Goal: Find specific page/section: Find specific page/section

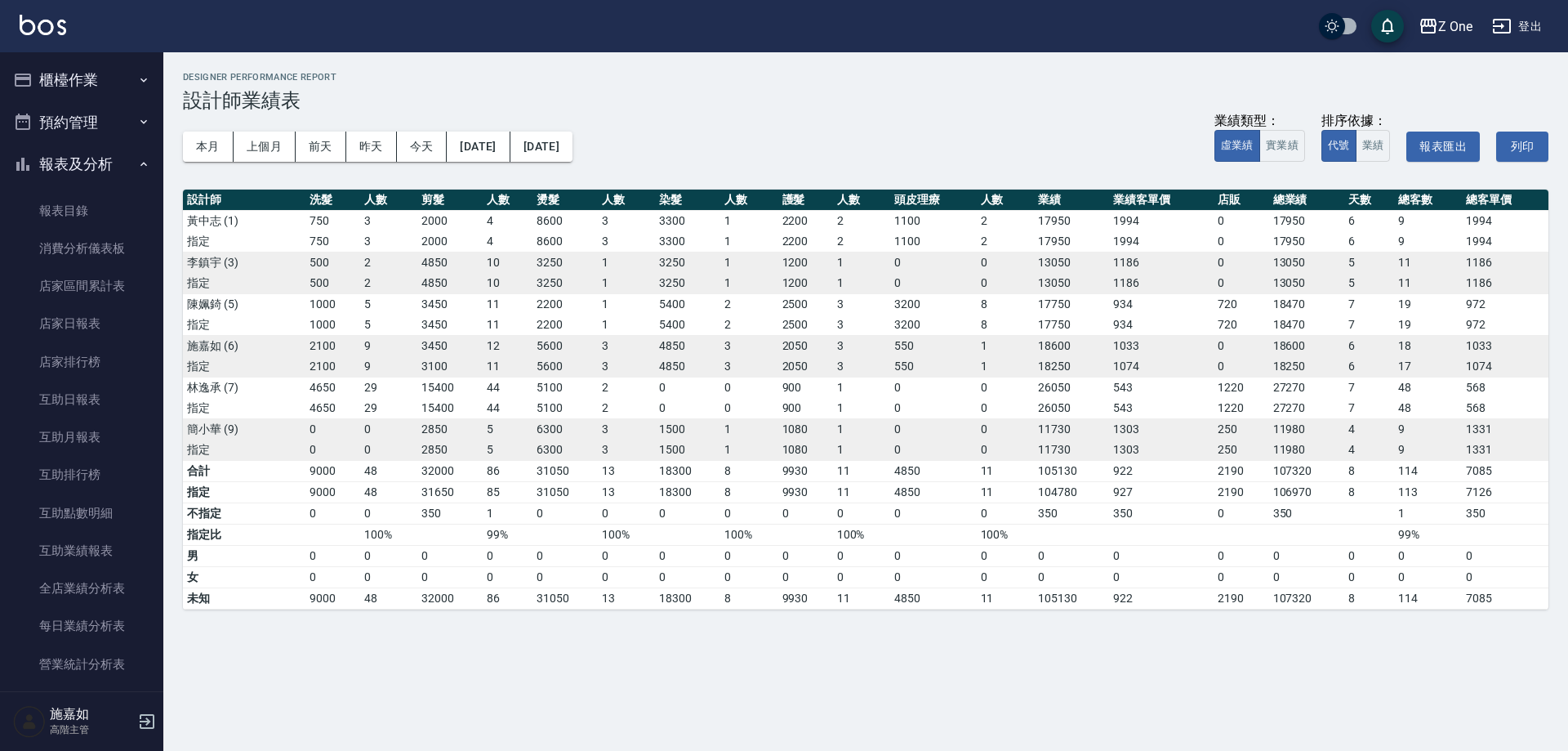
scroll to position [490, 0]
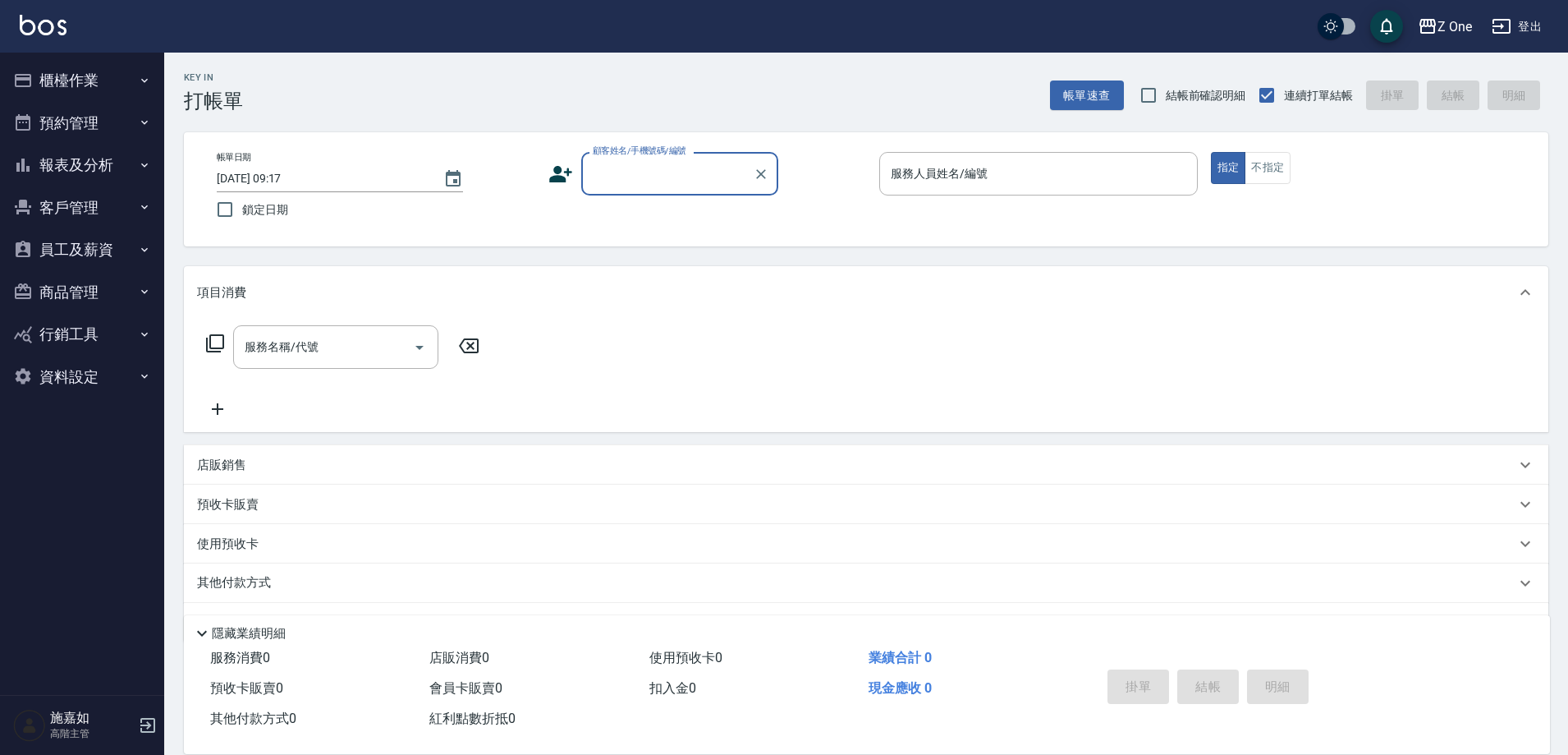
click at [64, 169] on button "報表及分析" at bounding box center [83, 165] width 151 height 43
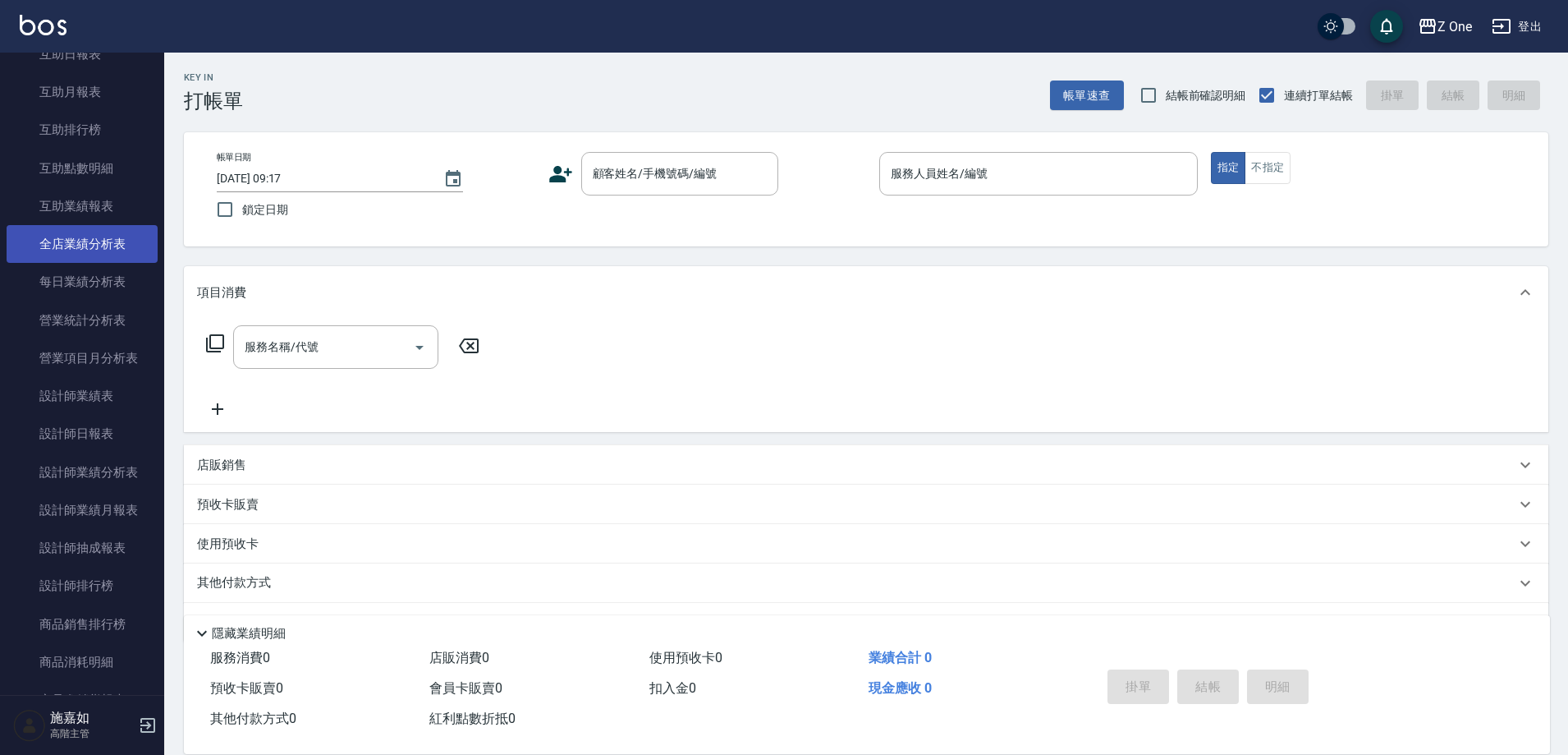
scroll to position [410, 0]
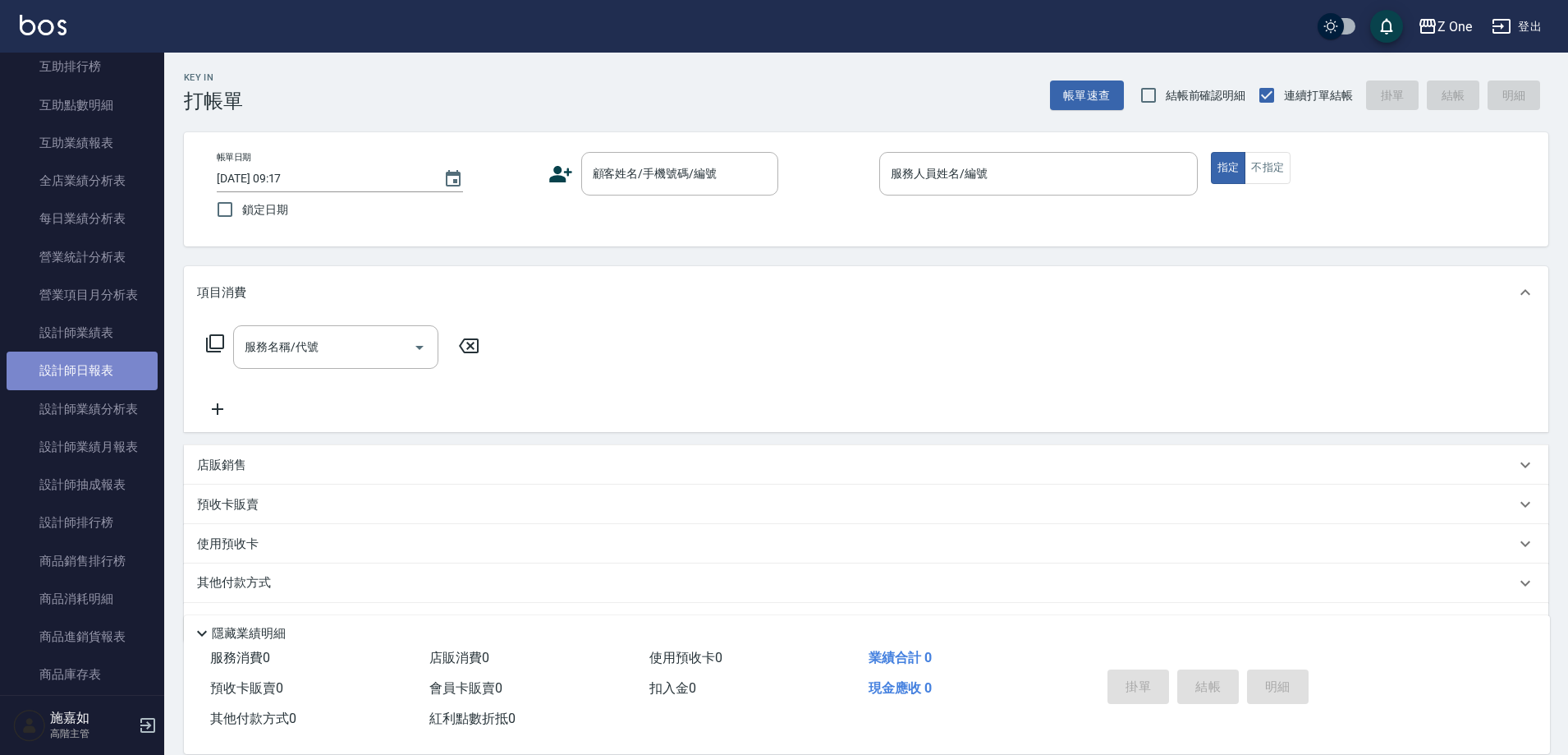
click at [91, 377] on link "設計師日報表" at bounding box center [83, 371] width 151 height 38
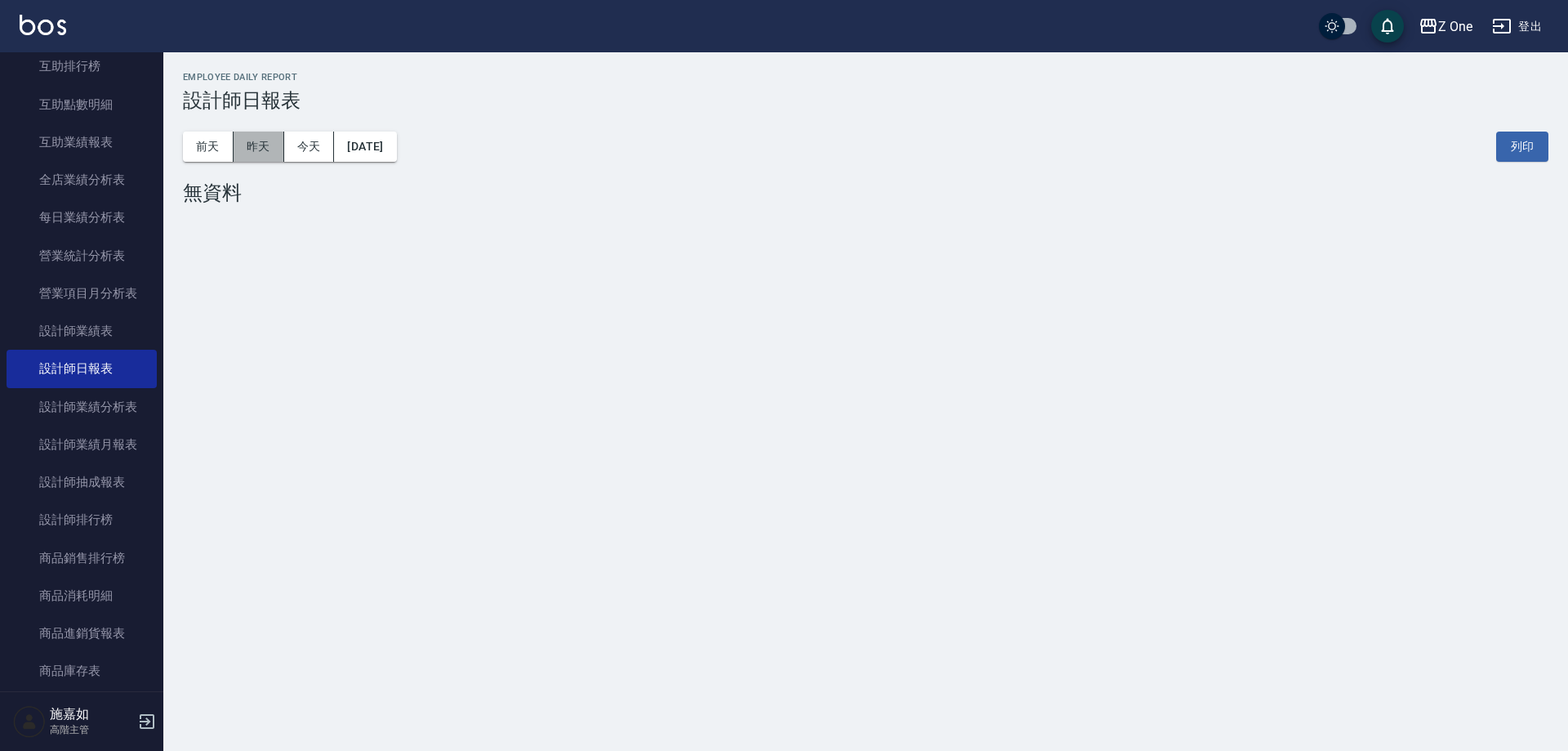
click at [248, 150] on button "昨天" at bounding box center [258, 146] width 50 height 30
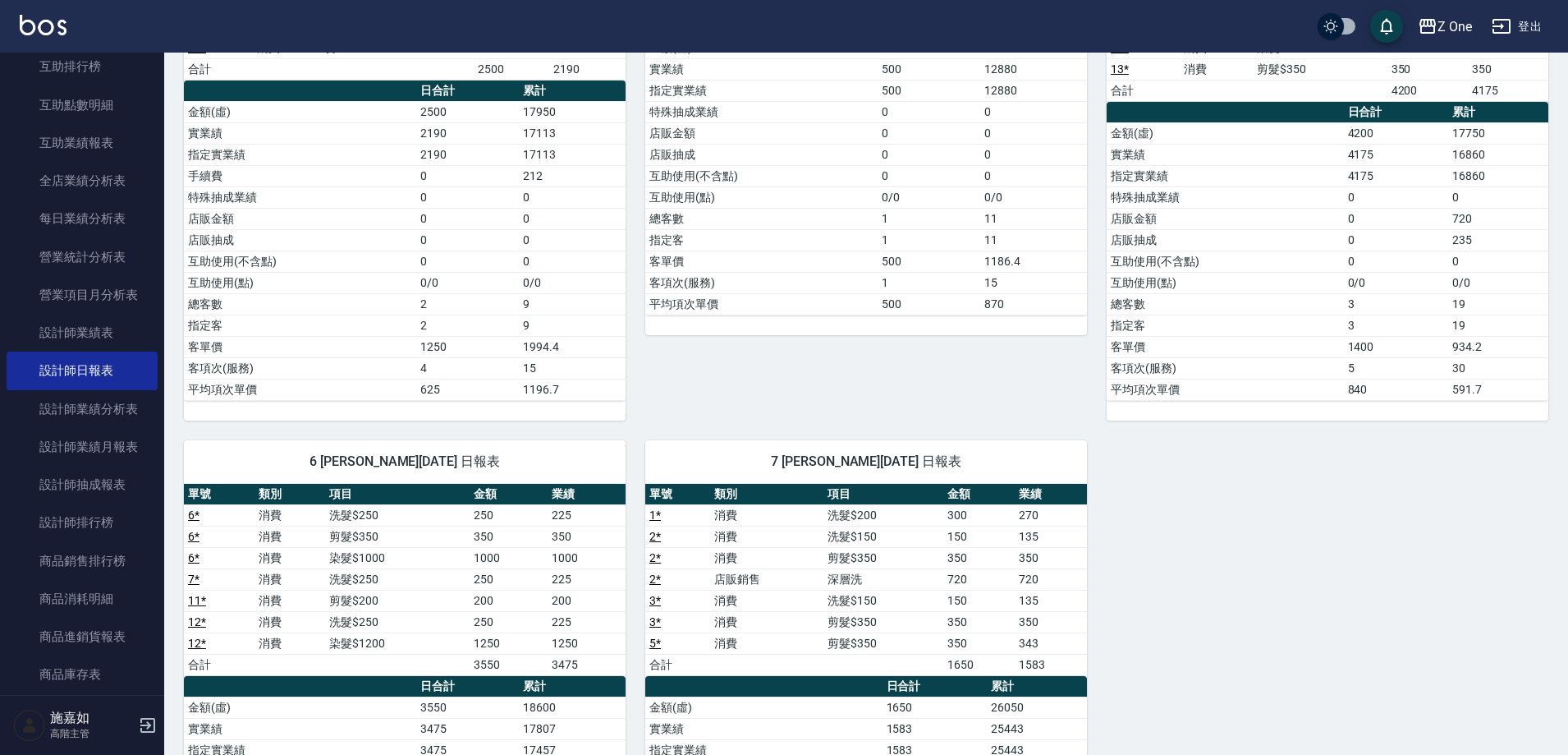
scroll to position [246, 0]
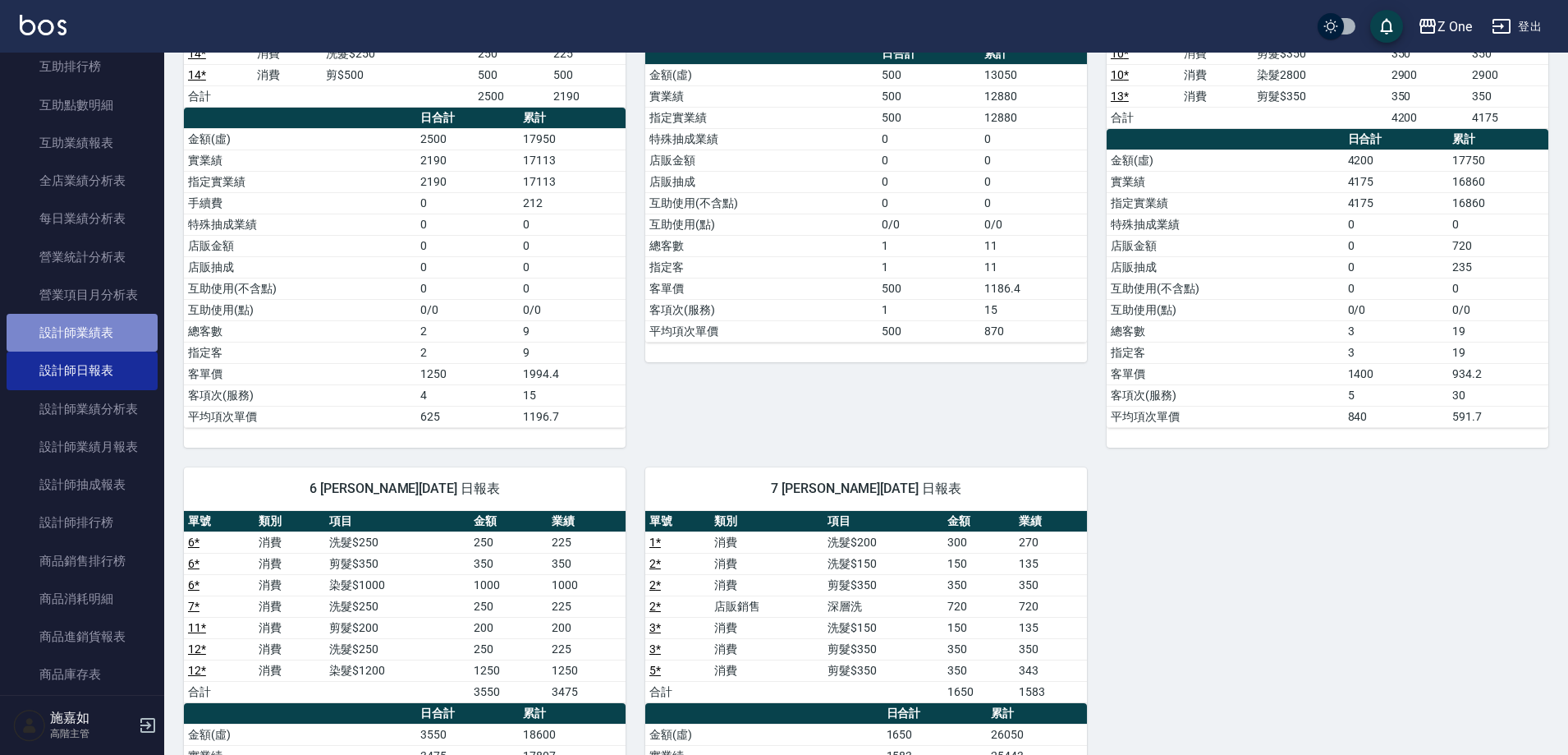
click at [139, 332] on link "設計師業績表" at bounding box center [83, 333] width 151 height 38
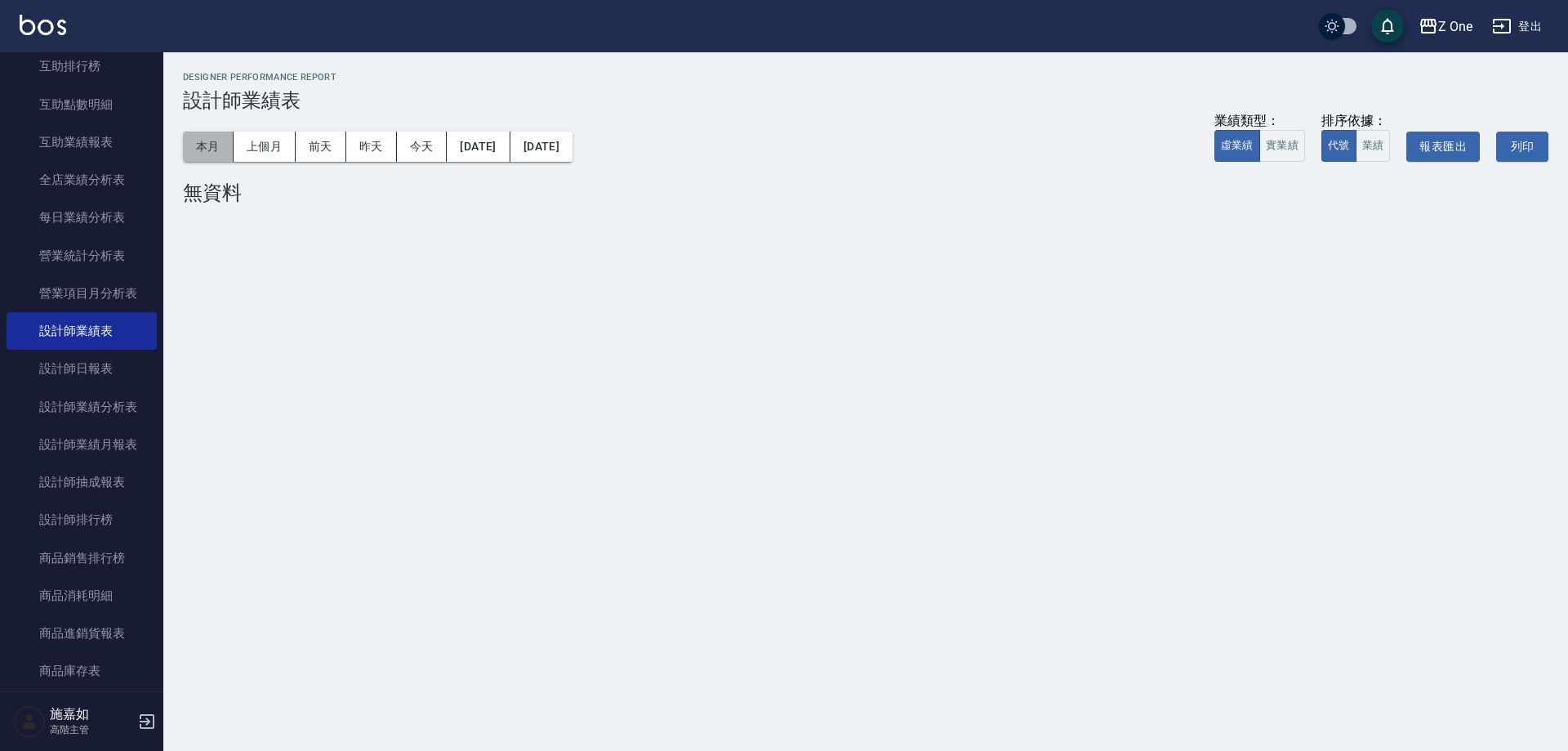
click at [191, 151] on button "本月" at bounding box center [208, 146] width 50 height 30
